Goal: Find specific page/section

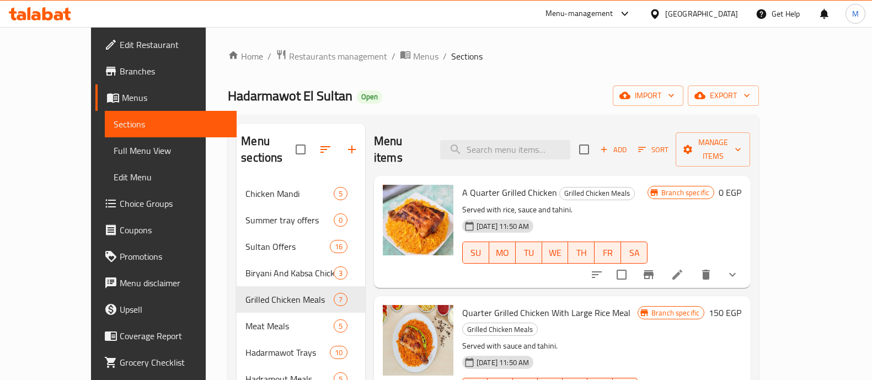
scroll to position [97, 0]
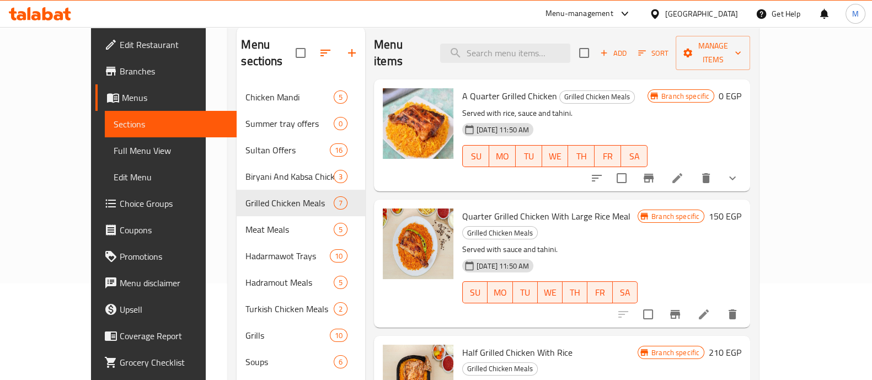
click at [41, 15] on icon at bounding box center [40, 13] width 62 height 13
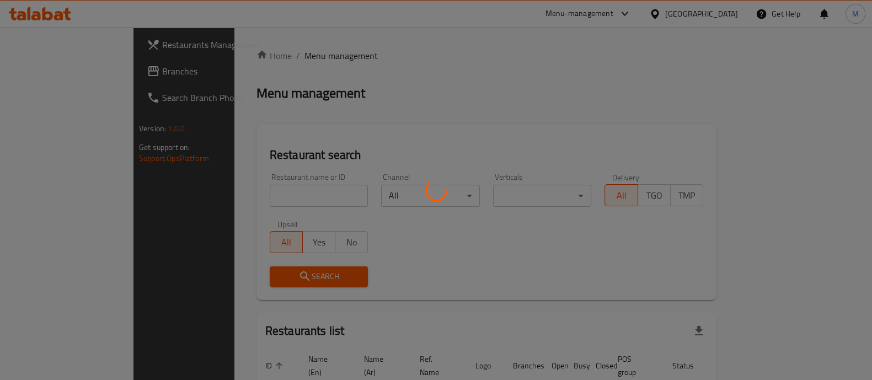
click at [252, 198] on div at bounding box center [436, 190] width 872 height 380
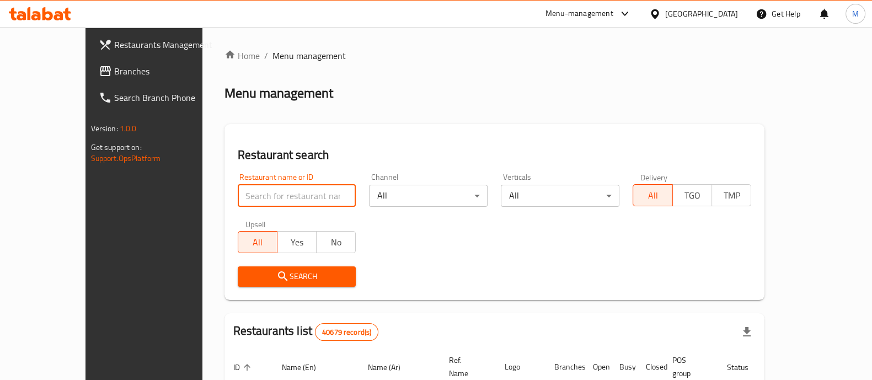
click at [251, 194] on input "search" at bounding box center [297, 196] width 119 height 22
paste input "698989"
type input "698989"
click button "Search" at bounding box center [297, 276] width 119 height 20
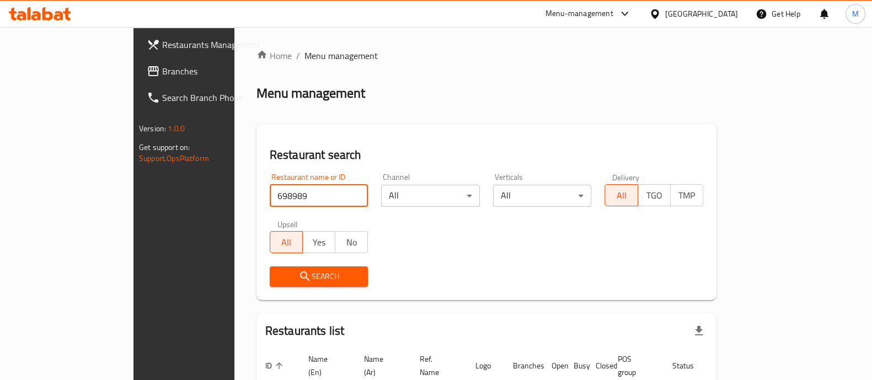
scroll to position [70, 0]
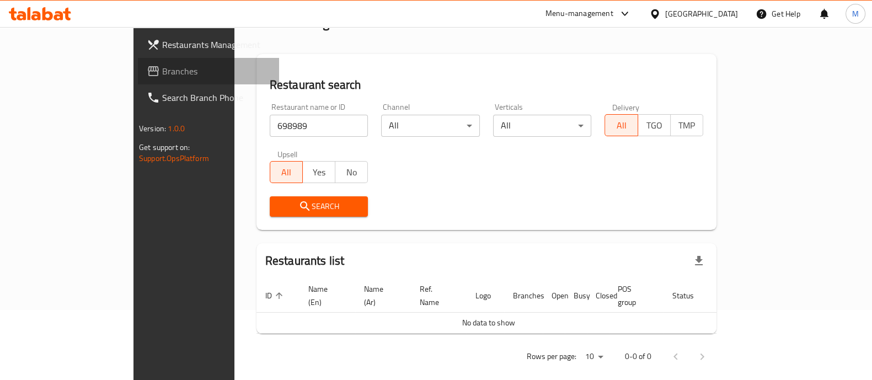
click at [162, 67] on span "Branches" at bounding box center [216, 71] width 108 height 13
